Goal: Task Accomplishment & Management: Manage account settings

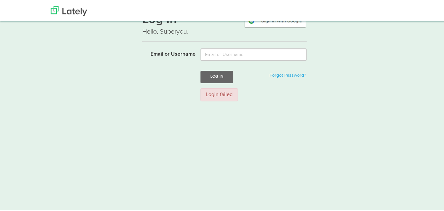
scroll to position [93, 0]
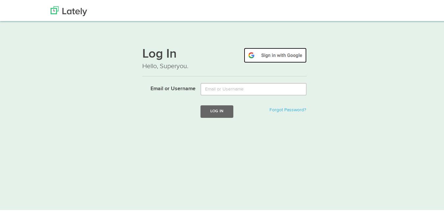
click at [284, 52] on img at bounding box center [275, 53] width 63 height 15
